Goal: Information Seeking & Learning: Check status

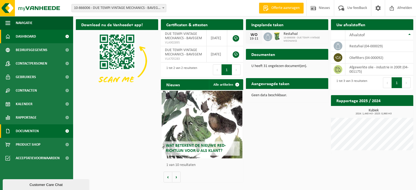
click at [28, 132] on span "Documenten" at bounding box center [27, 132] width 23 height 14
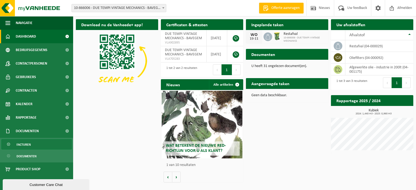
click at [28, 143] on span "Facturen" at bounding box center [24, 145] width 14 height 10
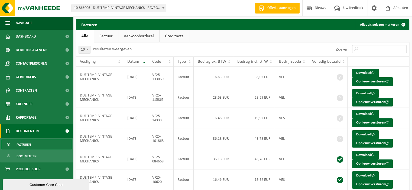
click at [106, 38] on link "Factuur" at bounding box center [106, 36] width 24 height 12
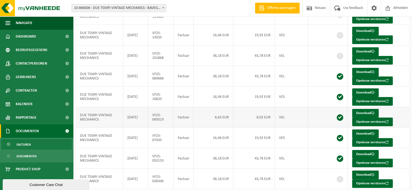
scroll to position [101, 0]
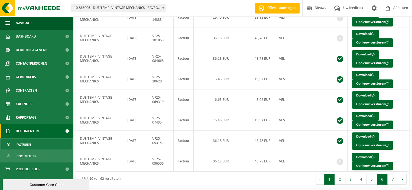
click at [380, 179] on button "6" at bounding box center [382, 179] width 11 height 11
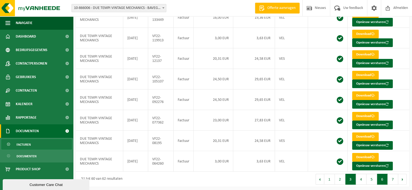
click at [352, 181] on button "3" at bounding box center [350, 179] width 11 height 11
click at [360, 176] on button "4" at bounding box center [361, 179] width 11 height 11
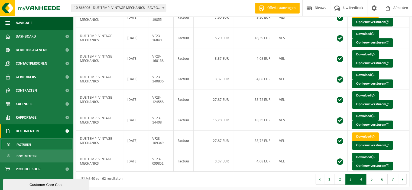
click at [351, 177] on button "3" at bounding box center [350, 179] width 11 height 11
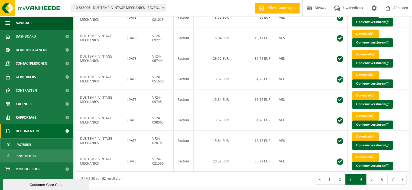
click at [363, 177] on button "4" at bounding box center [361, 179] width 11 height 11
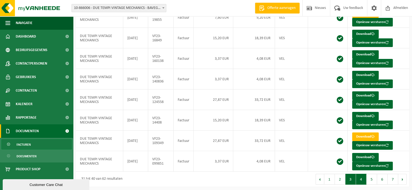
click at [357, 178] on button "4" at bounding box center [361, 179] width 11 height 11
click at [354, 178] on button "3" at bounding box center [350, 179] width 11 height 11
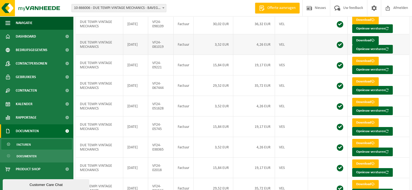
scroll to position [47, 0]
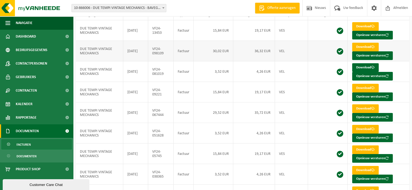
click at [264, 51] on td "36,32 EUR" at bounding box center [254, 51] width 42 height 21
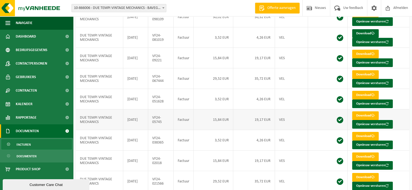
scroll to position [101, 0]
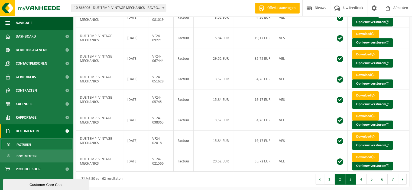
click at [340, 177] on button "2" at bounding box center [340, 179] width 11 height 11
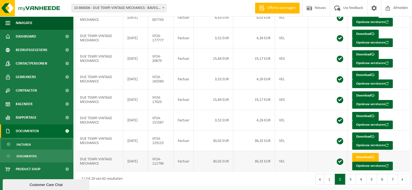
scroll to position [47, 0]
